Goal: Task Accomplishment & Management: Complete application form

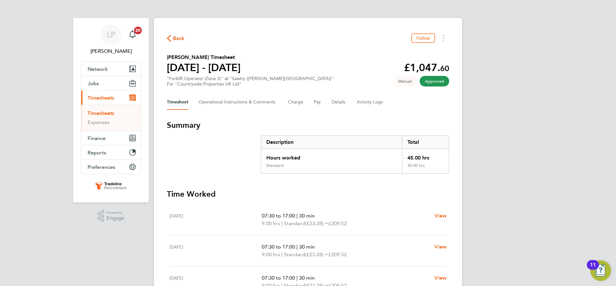
drag, startPoint x: 100, startPoint y: 114, endPoint x: 106, endPoint y: 114, distance: 5.8
click at [100, 114] on link "Timesheets" at bounding box center [101, 113] width 27 height 6
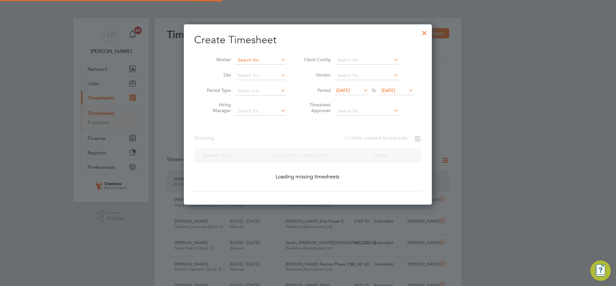
click at [251, 57] on input at bounding box center [260, 60] width 50 height 9
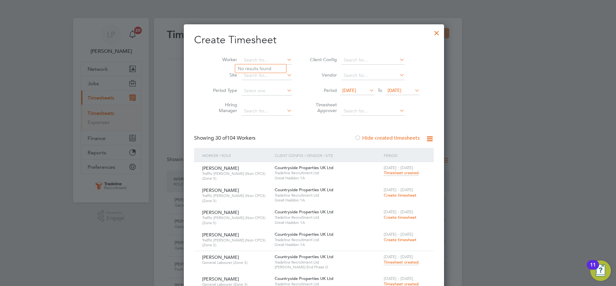
click at [431, 33] on div at bounding box center [437, 32] width 12 height 12
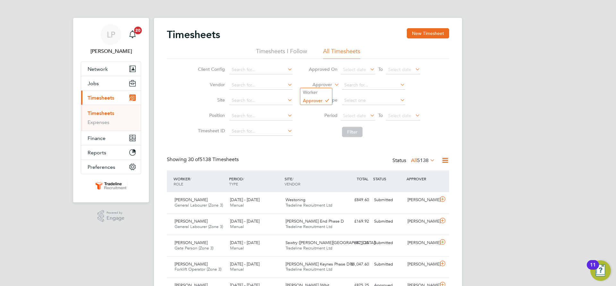
click at [328, 84] on label "Approver" at bounding box center [317, 85] width 29 height 6
click at [320, 94] on li "Worker" at bounding box center [316, 92] width 32 height 8
click at [359, 84] on input at bounding box center [373, 85] width 63 height 9
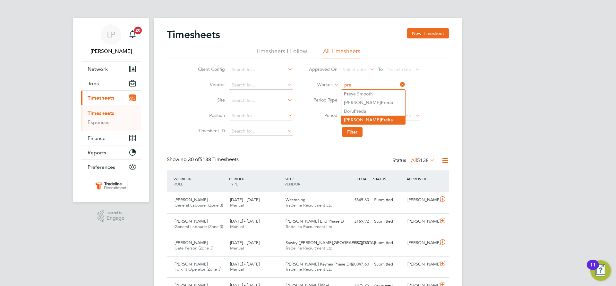
click at [381, 121] on b "Pre" at bounding box center [384, 119] width 7 height 5
type input "[PERSON_NAME]"
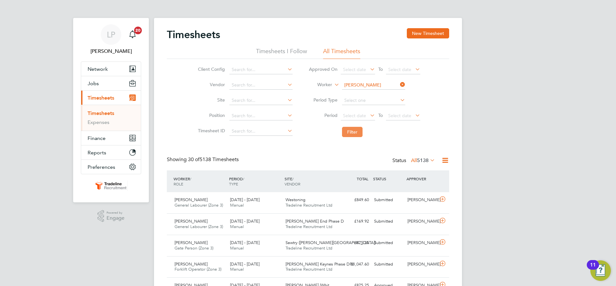
click at [353, 132] on button "Filter" at bounding box center [352, 132] width 21 height 10
click at [371, 89] on input at bounding box center [373, 85] width 63 height 9
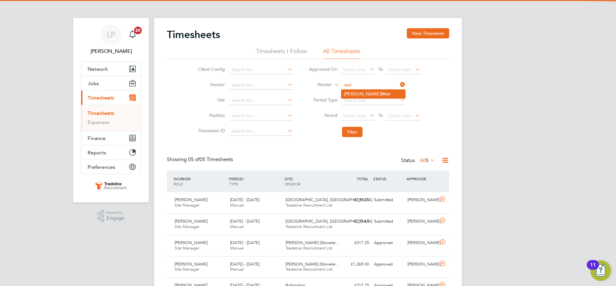
click at [381, 94] on b "Wei" at bounding box center [385, 93] width 8 height 5
type input "[PERSON_NAME]"
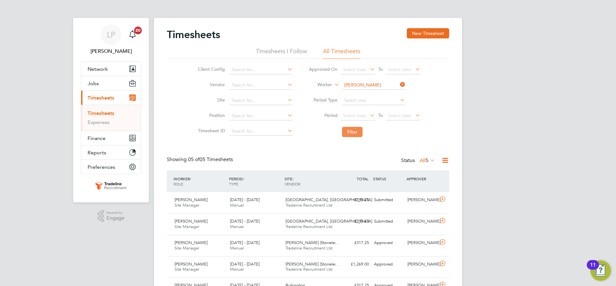
click at [350, 133] on button "Filter" at bounding box center [352, 132] width 21 height 10
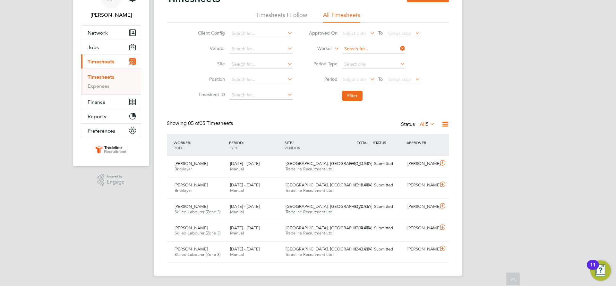
click at [376, 46] on input at bounding box center [373, 49] width 63 height 9
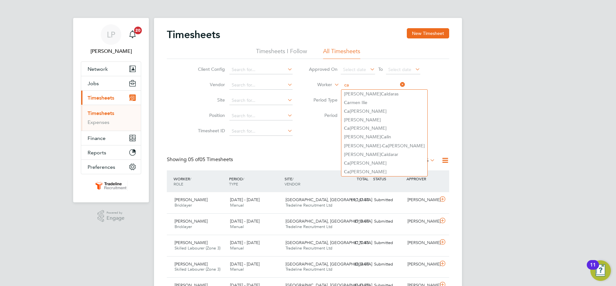
type input "ca"
click at [425, 34] on button "New Timesheet" at bounding box center [428, 33] width 42 height 10
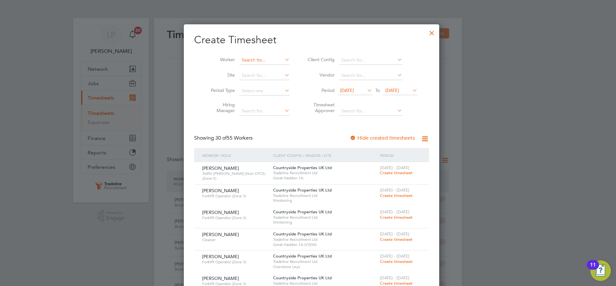
click at [249, 63] on input at bounding box center [264, 60] width 50 height 9
click at [255, 75] on li "[PERSON_NAME]" at bounding box center [261, 77] width 53 height 9
type input "[PERSON_NAME]"
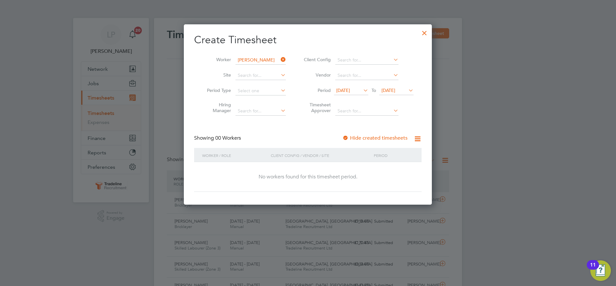
click at [346, 138] on div at bounding box center [345, 138] width 6 height 6
click at [390, 91] on span "[DATE]" at bounding box center [388, 91] width 14 height 6
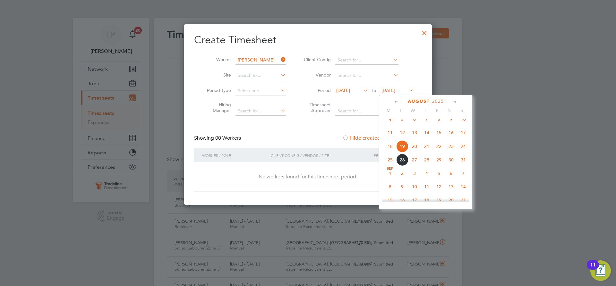
click at [414, 180] on span "3" at bounding box center [414, 173] width 12 height 12
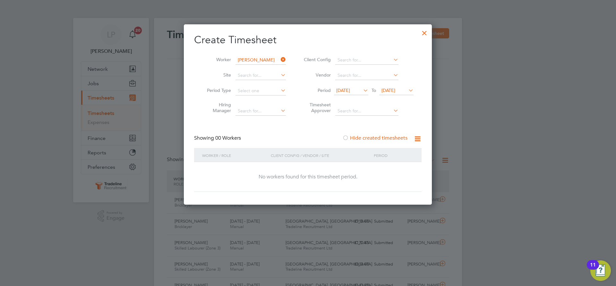
click at [425, 32] on div at bounding box center [425, 32] width 12 height 12
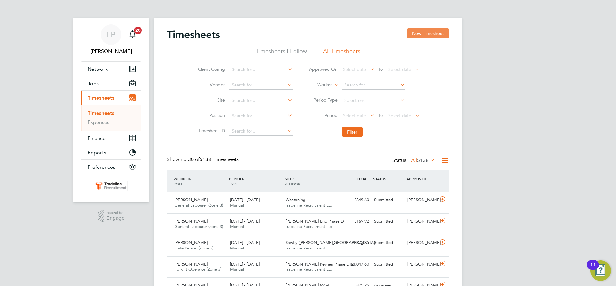
click at [428, 34] on button "New Timesheet" at bounding box center [428, 33] width 42 height 10
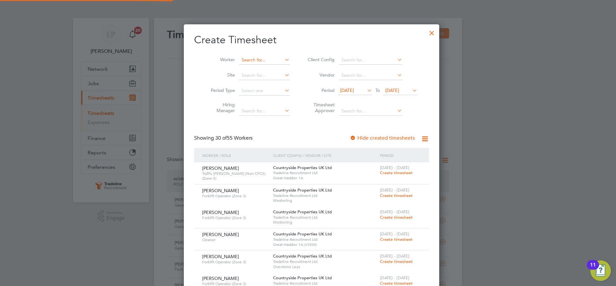
click at [243, 62] on input at bounding box center [264, 60] width 50 height 9
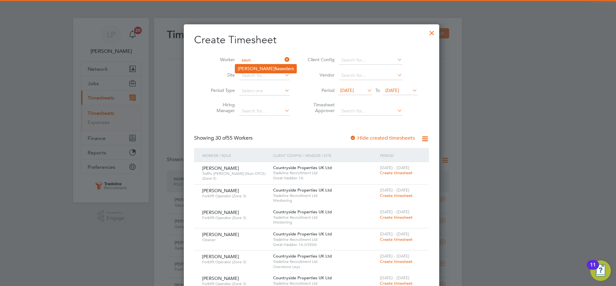
click at [247, 68] on li "[PERSON_NAME] ders" at bounding box center [265, 68] width 61 height 9
type input "[PERSON_NAME]"
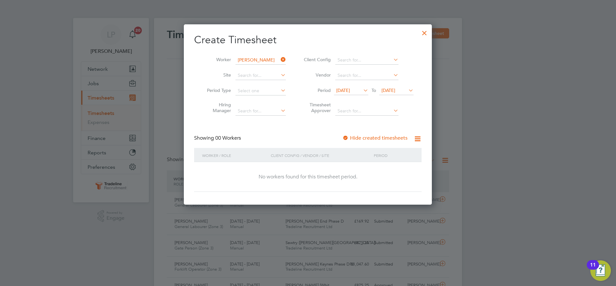
click at [342, 139] on div "Showing 00 Workers Hide created timesheets" at bounding box center [307, 141] width 227 height 13
click at [348, 136] on div at bounding box center [345, 138] width 6 height 6
click at [395, 90] on span "[DATE]" at bounding box center [388, 91] width 14 height 6
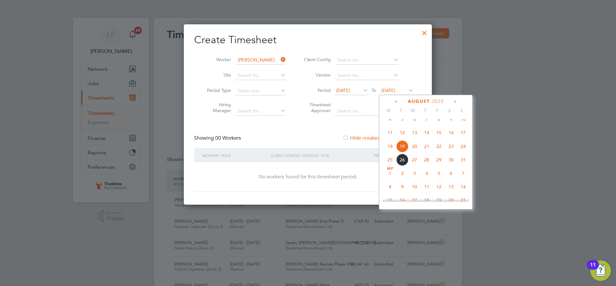
click at [424, 180] on span "4" at bounding box center [427, 173] width 12 height 12
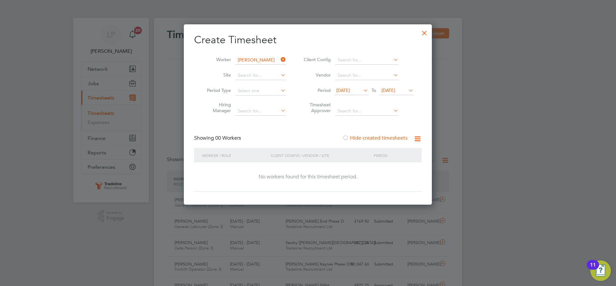
click at [425, 33] on div at bounding box center [425, 32] width 12 height 12
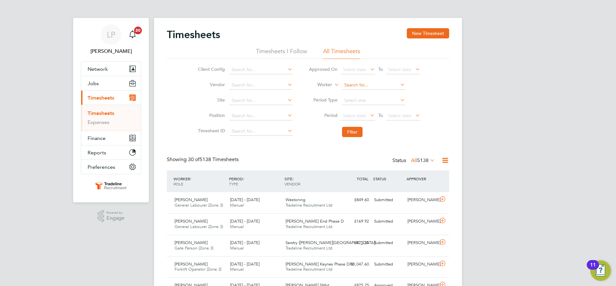
click at [348, 85] on input at bounding box center [373, 85] width 63 height 9
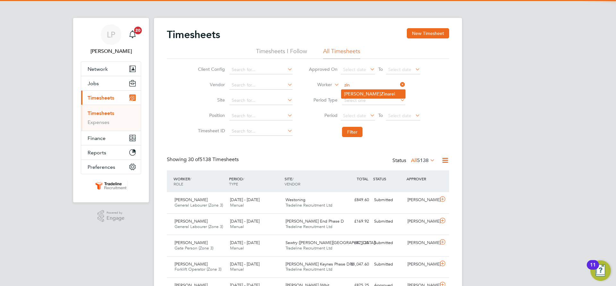
click at [357, 93] on li "[PERSON_NAME] arei" at bounding box center [373, 94] width 64 height 9
type input "[PERSON_NAME]"
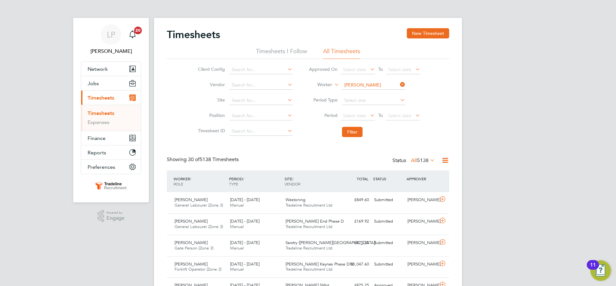
click at [351, 138] on li "Filter" at bounding box center [365, 132] width 128 height 17
click at [351, 130] on button "Filter" at bounding box center [352, 132] width 21 height 10
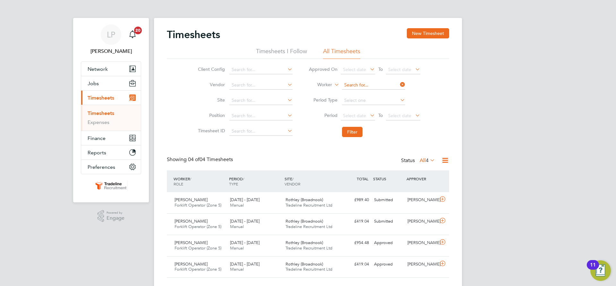
click at [354, 84] on input at bounding box center [373, 85] width 63 height 9
click at [434, 32] on button "New Timesheet" at bounding box center [428, 33] width 42 height 10
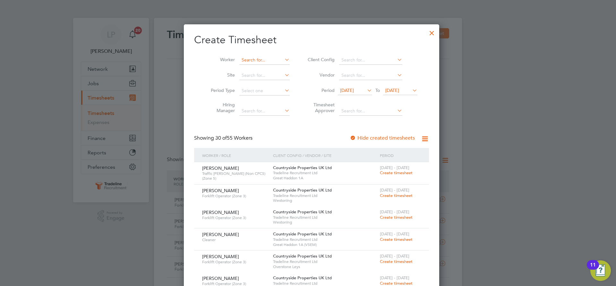
click at [269, 58] on input at bounding box center [264, 60] width 50 height 9
click at [261, 77] on li "[PERSON_NAME]" at bounding box center [263, 77] width 56 height 9
type input "[PERSON_NAME]"
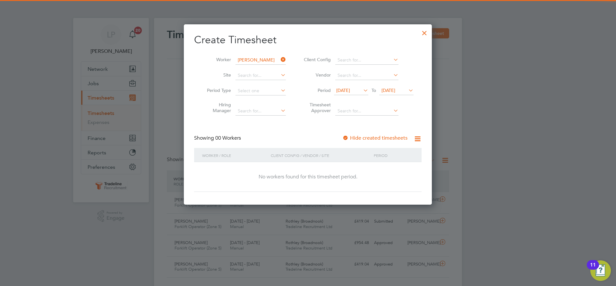
click at [347, 139] on div at bounding box center [345, 138] width 6 height 6
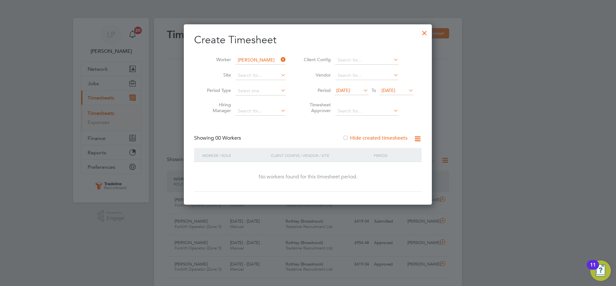
click at [395, 91] on span "[DATE]" at bounding box center [388, 91] width 14 height 6
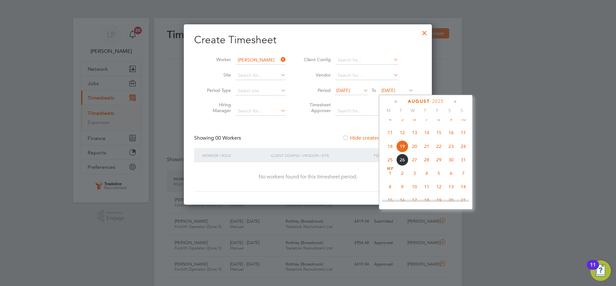
click at [425, 178] on span "4" at bounding box center [427, 173] width 12 height 12
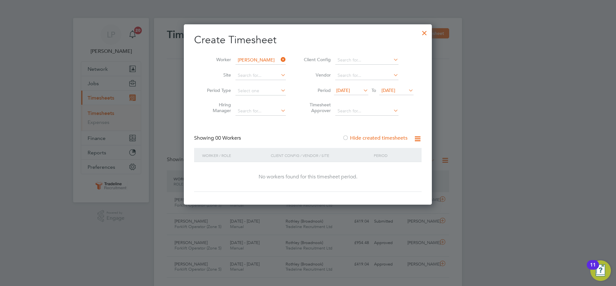
click at [426, 33] on div at bounding box center [425, 32] width 12 height 12
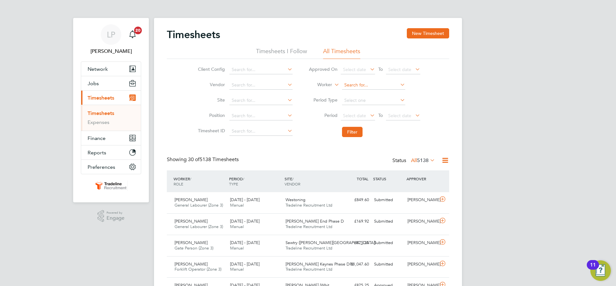
click at [350, 85] on input at bounding box center [373, 85] width 63 height 9
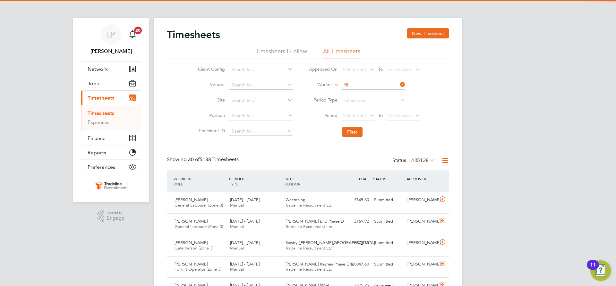
click at [378, 93] on li "Zion Fif e" at bounding box center [373, 94] width 64 height 9
type input "Zion Fife"
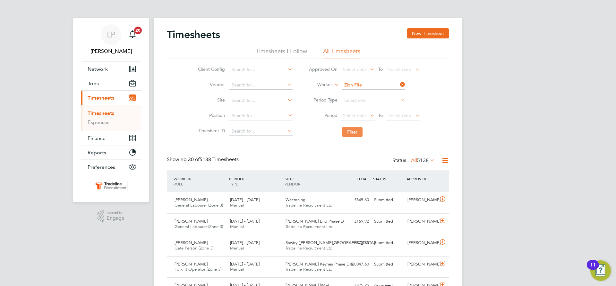
click at [344, 129] on button "Filter" at bounding box center [352, 132] width 21 height 10
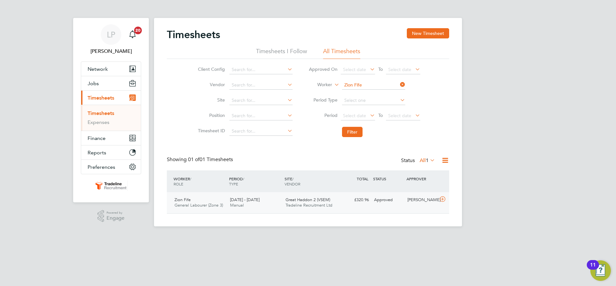
click at [353, 204] on div "£320.96 Approved" at bounding box center [354, 200] width 33 height 11
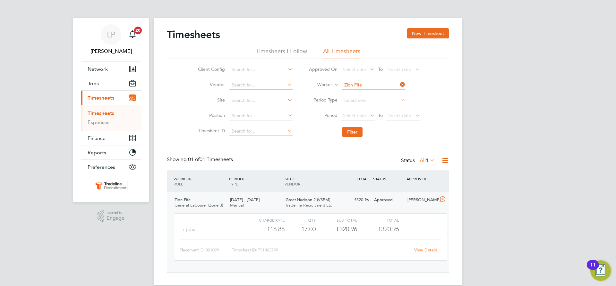
drag, startPoint x: 422, startPoint y: 35, endPoint x: 405, endPoint y: 49, distance: 21.9
click at [423, 35] on button "New Timesheet" at bounding box center [428, 33] width 42 height 10
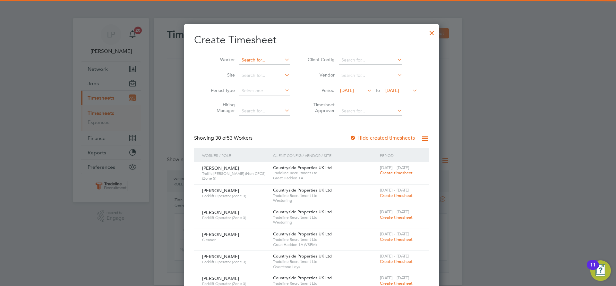
click at [254, 59] on input at bounding box center [264, 60] width 50 height 9
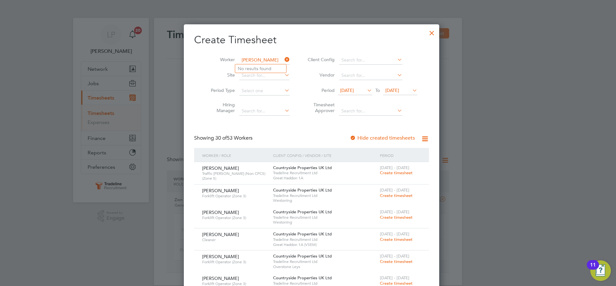
type input "[PERSON_NAME]"
click at [426, 34] on div at bounding box center [432, 32] width 12 height 12
